Goal: Navigation & Orientation: Understand site structure

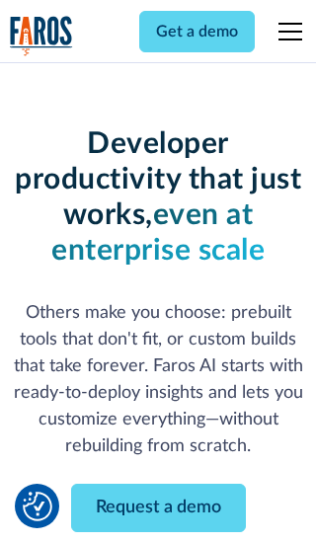
scroll to position [237, 0]
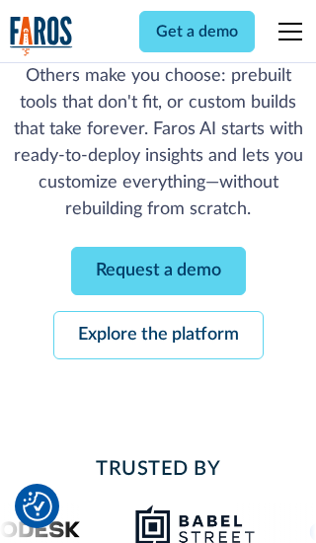
click at [158, 270] on link "Request a demo" at bounding box center [158, 271] width 175 height 48
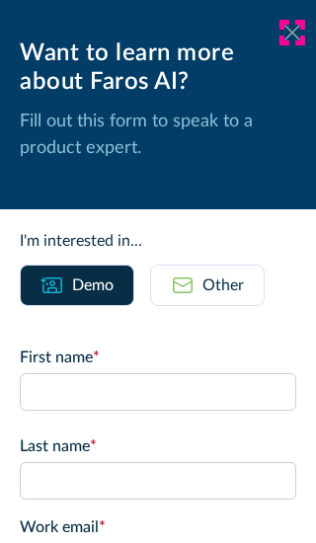
click at [292, 33] on icon at bounding box center [292, 32] width 16 height 15
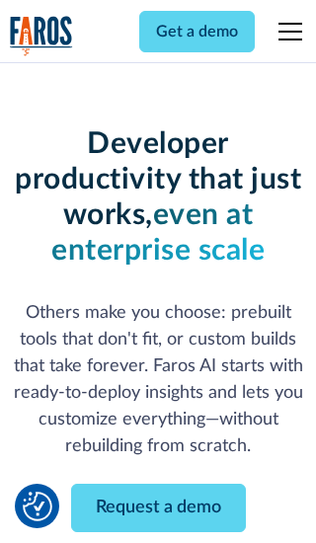
scroll to position [301, 0]
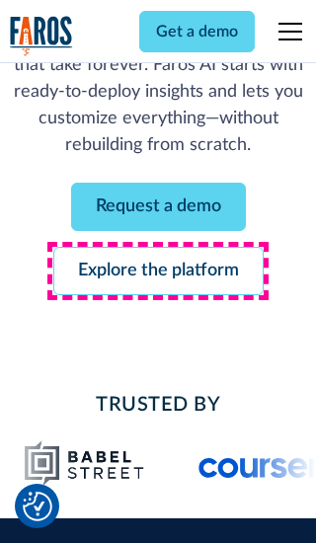
click at [158, 270] on link "Explore the platform" at bounding box center [158, 271] width 210 height 48
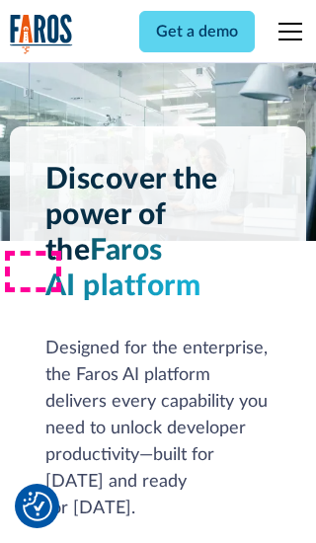
scroll to position [14822, 0]
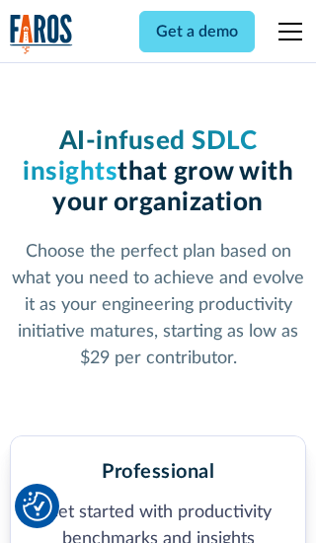
scroll to position [3058, 0]
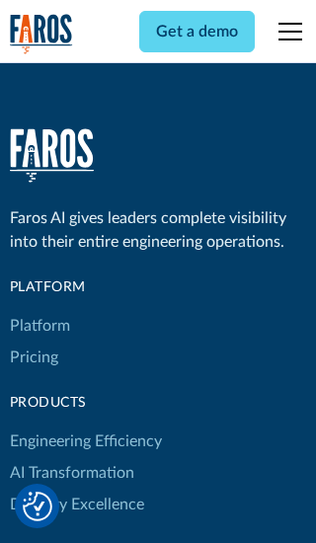
click at [38, 310] on link "Platform" at bounding box center [40, 326] width 60 height 32
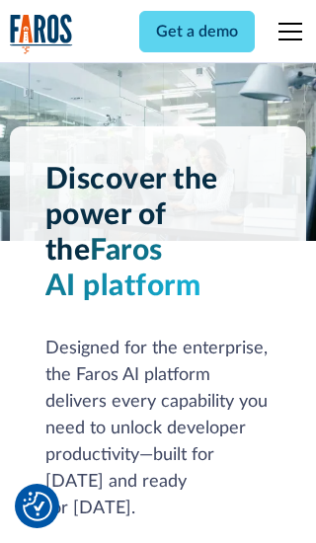
scroll to position [15456, 0]
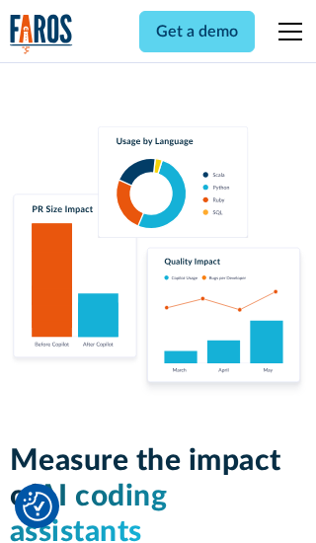
scroll to position [12199, 0]
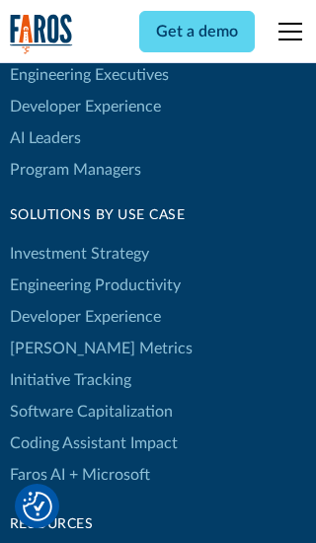
click at [59, 333] on link "[PERSON_NAME] Metrics" at bounding box center [101, 349] width 183 height 32
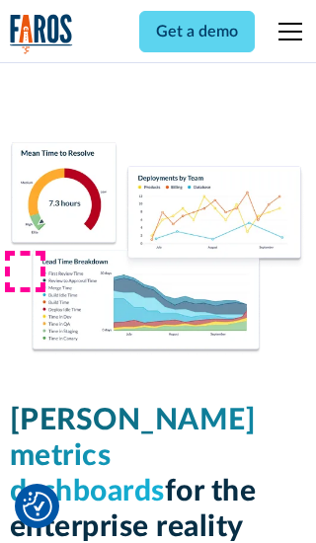
scroll to position [8640, 0]
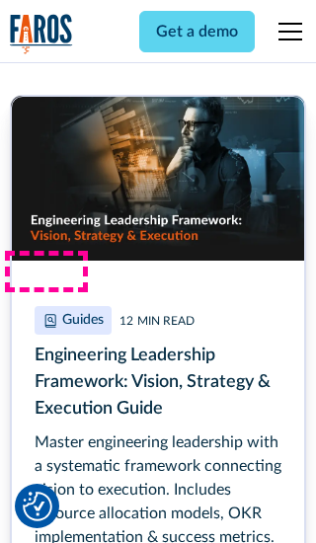
scroll to position [8925, 0]
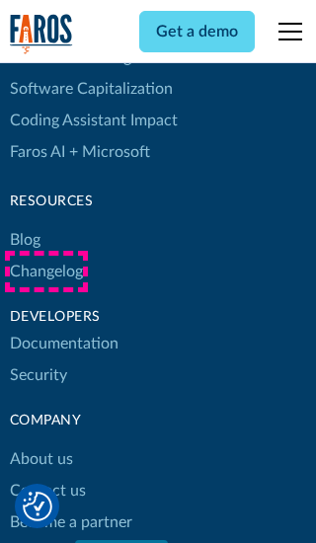
click at [45, 271] on link "Changelog" at bounding box center [46, 272] width 73 height 32
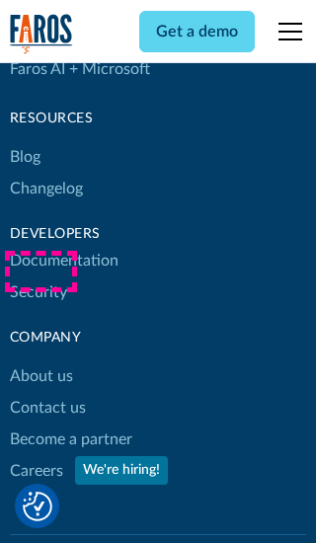
click at [40, 360] on link "About us" at bounding box center [41, 376] width 63 height 32
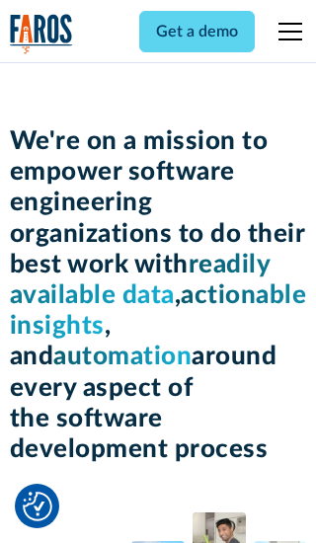
scroll to position [6805, 0]
